Goal: Transaction & Acquisition: Obtain resource

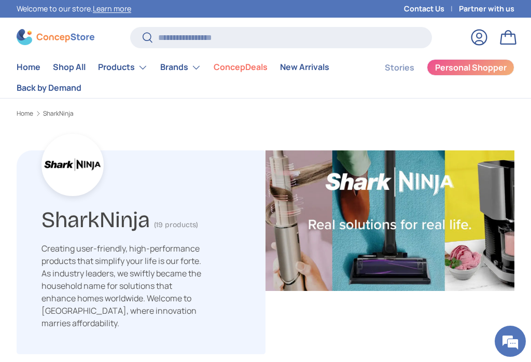
scroll to position [2877, 2680]
click at [52, 83] on link "Back by Demand" at bounding box center [49, 88] width 65 height 20
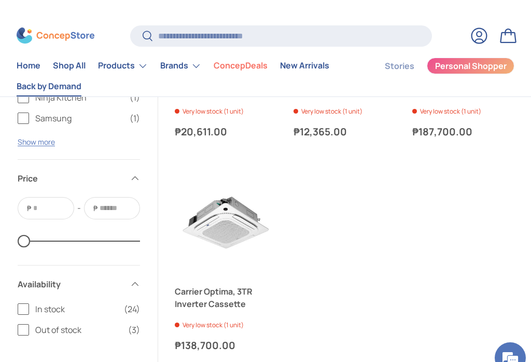
scroll to position [1925, 0]
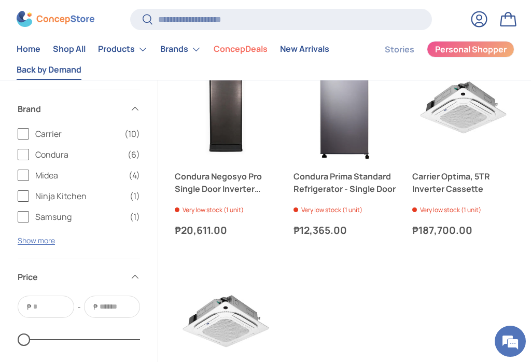
click at [19, 128] on label "Carrier (10)" at bounding box center [79, 134] width 122 height 12
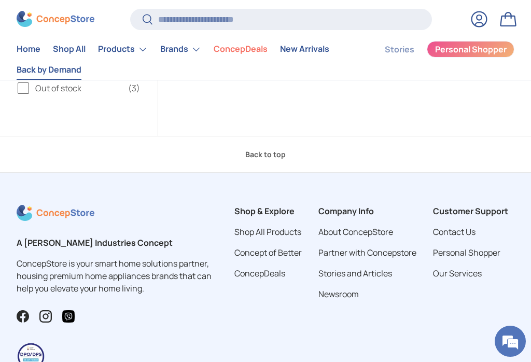
click at [21, 149] on link "Back to top" at bounding box center [265, 154] width 531 height 37
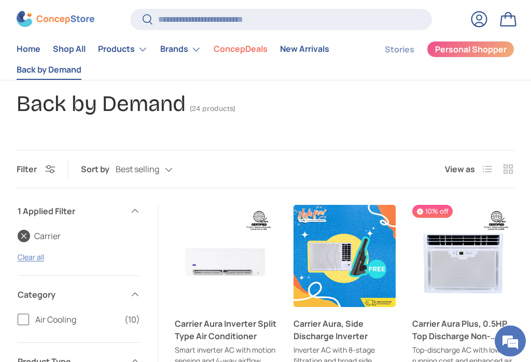
scroll to position [61, 0]
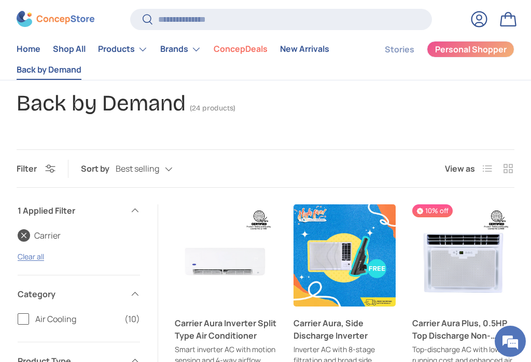
click at [32, 258] on link "Clear all" at bounding box center [31, 256] width 26 height 10
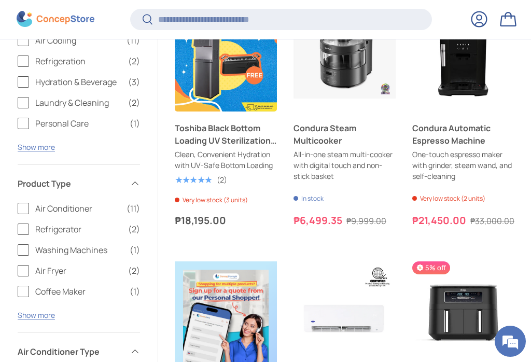
scroll to position [270, 0]
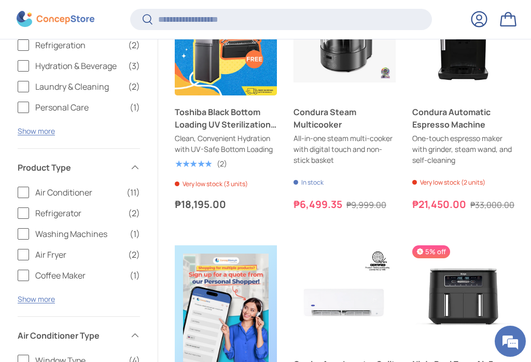
click at [43, 296] on button "Show more" at bounding box center [36, 299] width 37 height 10
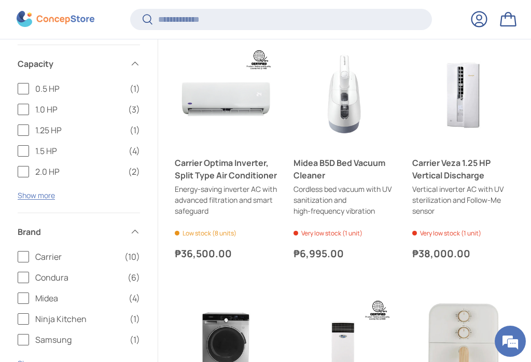
scroll to position [1236, 0]
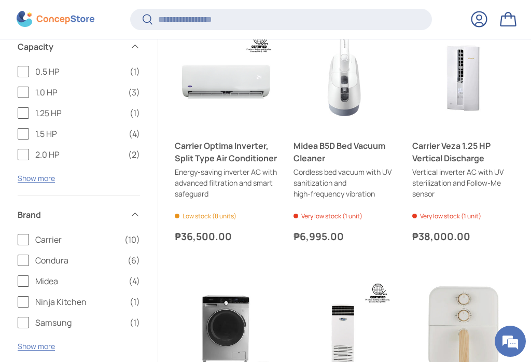
click at [22, 259] on label "Condura (6)" at bounding box center [79, 260] width 122 height 12
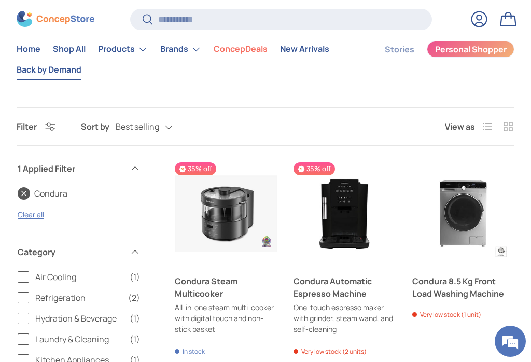
scroll to position [103, 0]
click at [20, 193] on link "Condura" at bounding box center [43, 193] width 50 height 12
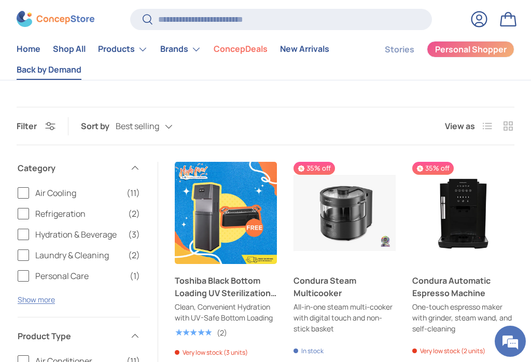
click at [23, 195] on label "Air Cooling (11)" at bounding box center [79, 193] width 122 height 12
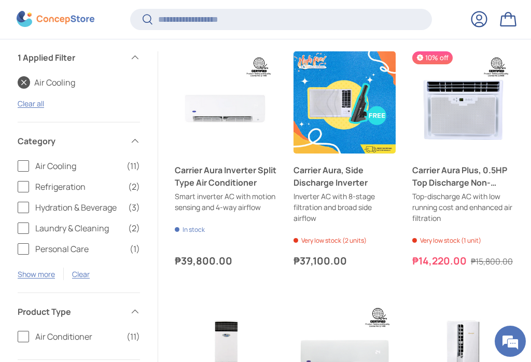
scroll to position [221, 0]
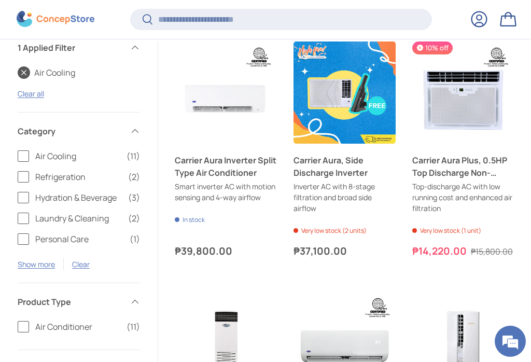
click at [35, 260] on button "Show more" at bounding box center [36, 264] width 37 height 10
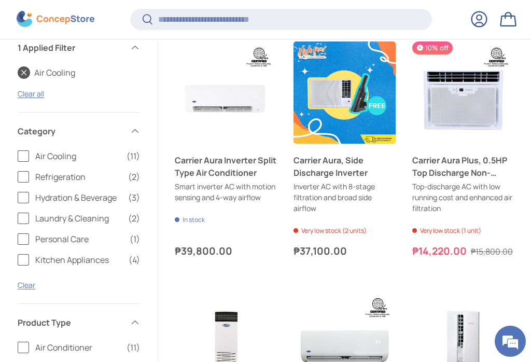
click at [19, 154] on label "Air Cooling (11)" at bounding box center [79, 156] width 122 height 12
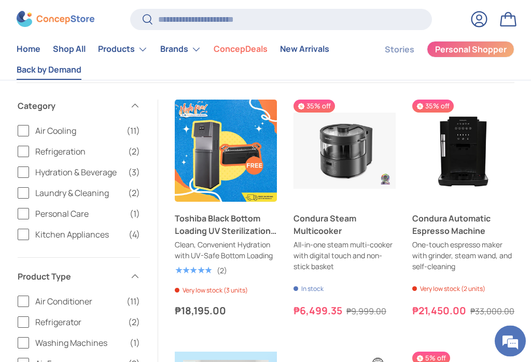
scroll to position [130, 0]
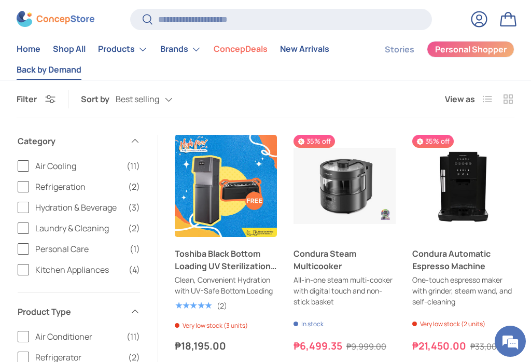
click at [136, 48] on summary "Products" at bounding box center [123, 49] width 62 height 21
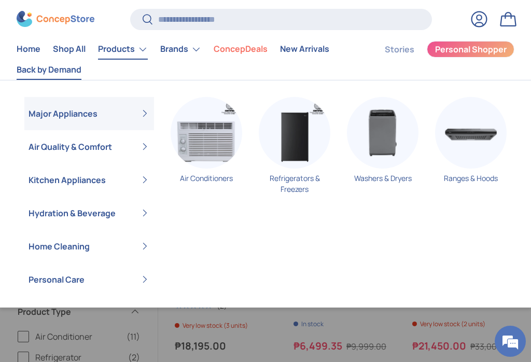
click at [24, 145] on summary "Air Quality & Comfort" at bounding box center [89, 146] width 130 height 33
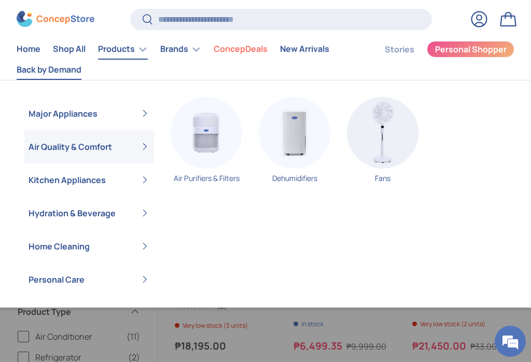
click at [208, 126] on img "Primary" at bounding box center [207, 133] width 72 height 72
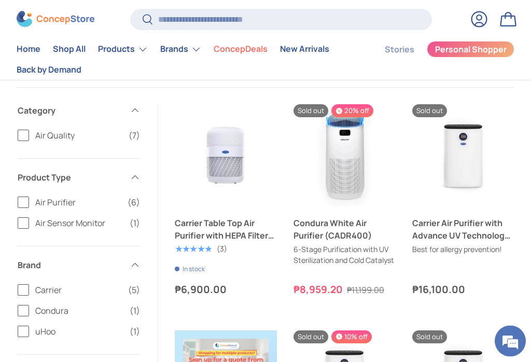
scroll to position [173, 0]
click at [354, 234] on link "Condura White Air Purifier (CADR400)" at bounding box center [344, 229] width 102 height 25
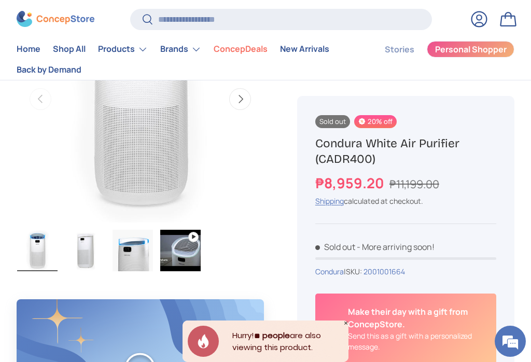
scroll to position [171, 0]
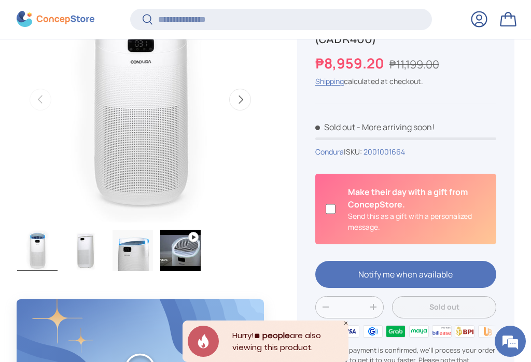
click at [398, 273] on div at bounding box center [405, 277] width 181 height 35
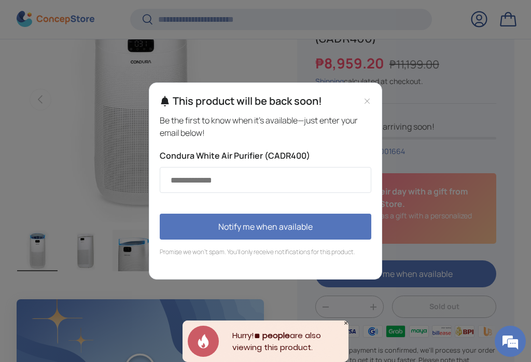
click at [211, 183] on input "Email address" at bounding box center [265, 180] width 211 height 26
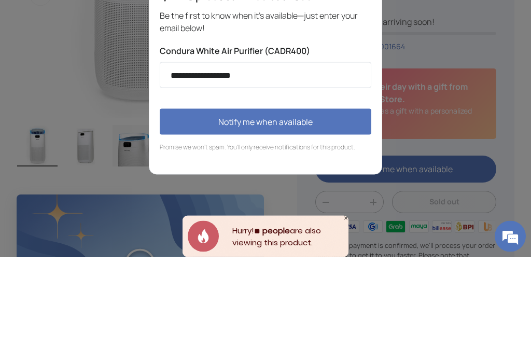
type input "**********"
click at [329, 214] on button "Notify me when available" at bounding box center [265, 227] width 211 height 26
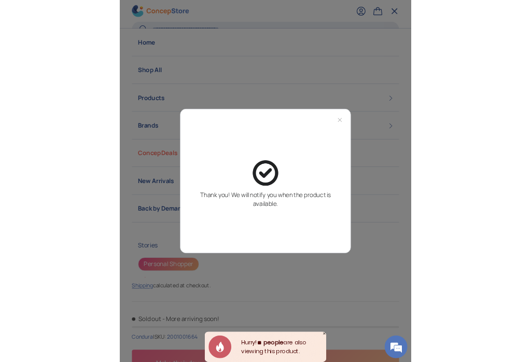
scroll to position [276, 0]
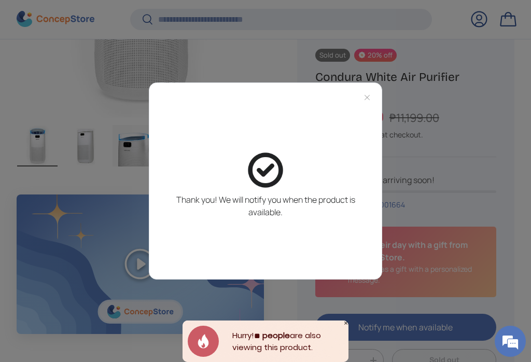
click at [367, 102] on icon "Close modal" at bounding box center [367, 97] width 8 height 8
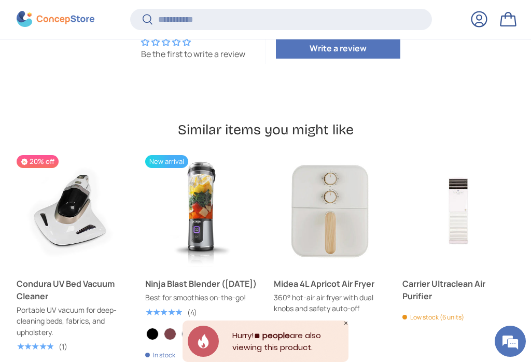
scroll to position [1141, 0]
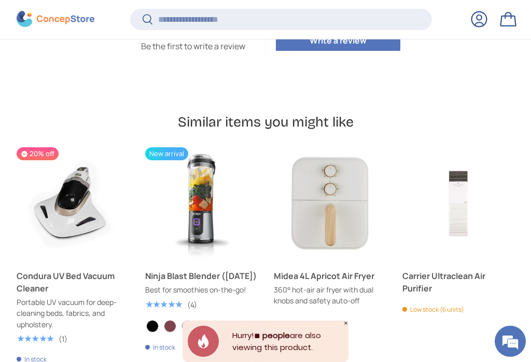
click at [13, 231] on div "Next Previous Previous Next 20% off Condura UV Bed Vacuum Cleaner Portable UV v…" at bounding box center [265, 281] width 531 height 268
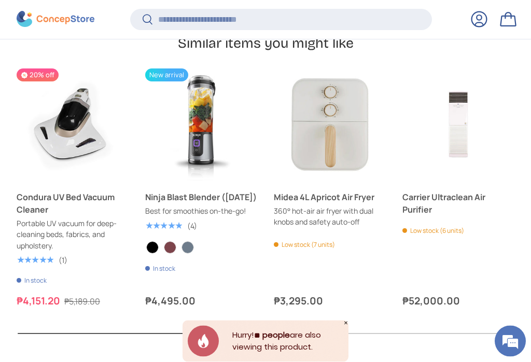
scroll to position [1235, 0]
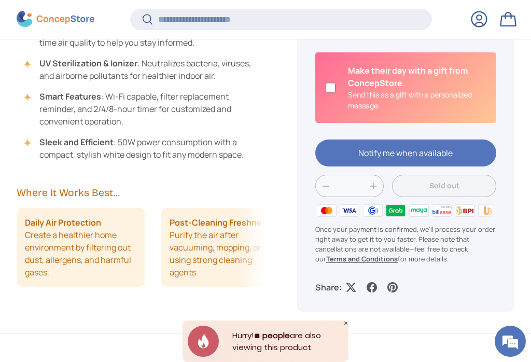
scroll to position [2516, 3555]
click at [375, 280] on link at bounding box center [371, 287] width 21 height 21
